Goal: Task Accomplishment & Management: Manage account settings

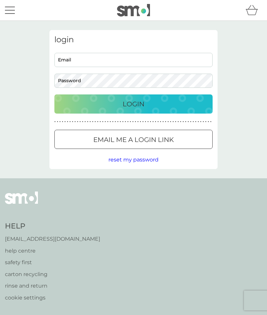
click at [81, 59] on input "Email" at bounding box center [133, 60] width 158 height 14
type input "lindaswinnerton@btinternet.com"
click at [141, 108] on p "Login" at bounding box center [134, 104] width 22 height 11
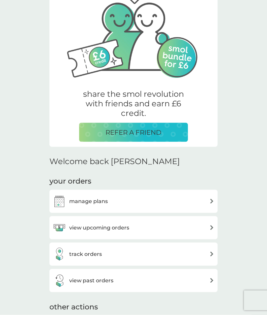
scroll to position [47, 0]
click at [209, 199] on img at bounding box center [211, 201] width 5 height 5
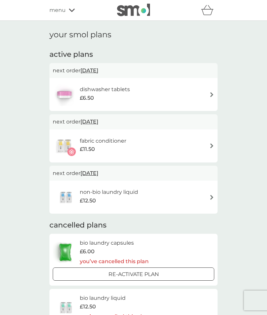
click at [209, 198] on div "non-bio laundry liquid £12.50" at bounding box center [134, 196] width 162 height 23
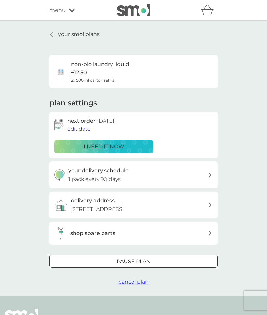
click at [163, 261] on div "Pause plan" at bounding box center [134, 261] width 168 height 9
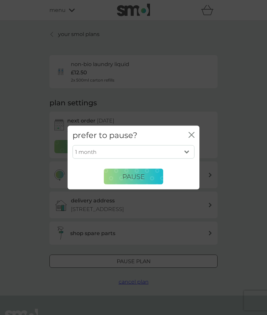
click at [188, 159] on select "1 month 2 months 3 months 4 months 5 months 6 months" at bounding box center [134, 152] width 122 height 14
select select "6"
click at [141, 180] on span "Pause" at bounding box center [133, 176] width 22 height 8
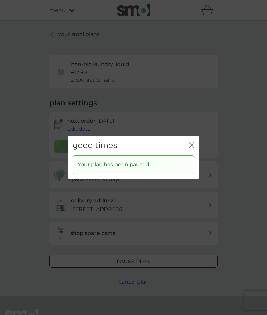
click at [190, 148] on icon "close" at bounding box center [192, 145] width 6 height 6
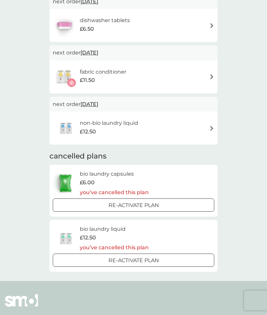
scroll to position [69, 0]
click at [151, 259] on p "Re-activate Plan" at bounding box center [133, 260] width 50 height 9
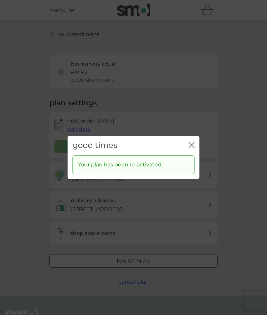
click at [193, 147] on icon "close" at bounding box center [193, 144] width 3 height 5
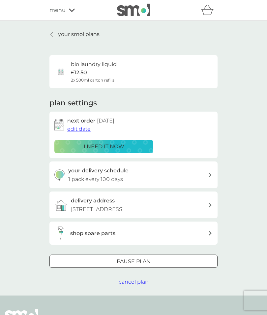
click at [140, 144] on div "i need it now" at bounding box center [104, 146] width 90 height 9
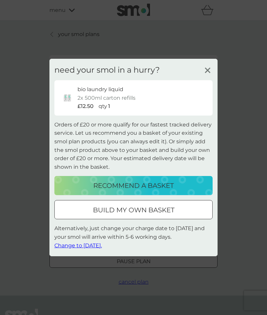
click at [208, 75] on icon at bounding box center [208, 70] width 10 height 10
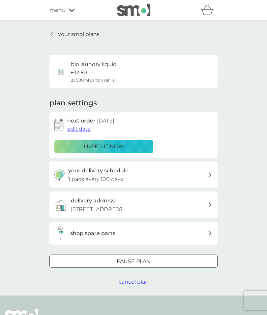
click at [83, 126] on span "edit date" at bounding box center [78, 129] width 23 height 6
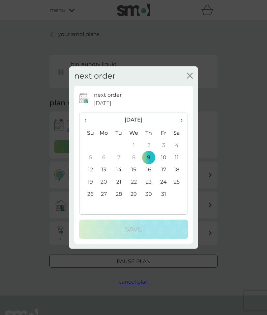
click at [166, 164] on td "10" at bounding box center [163, 157] width 15 height 12
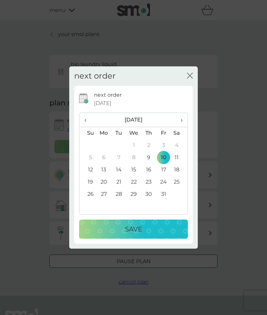
click at [139, 234] on p "Save" at bounding box center [133, 229] width 17 height 11
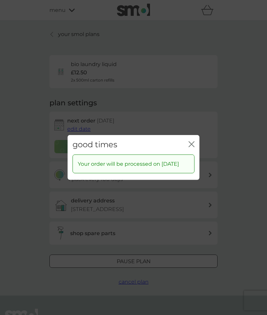
click at [256, 139] on div "good times close Your order will be processed on [DATE]" at bounding box center [133, 157] width 267 height 315
